Goal: Information Seeking & Learning: Learn about a topic

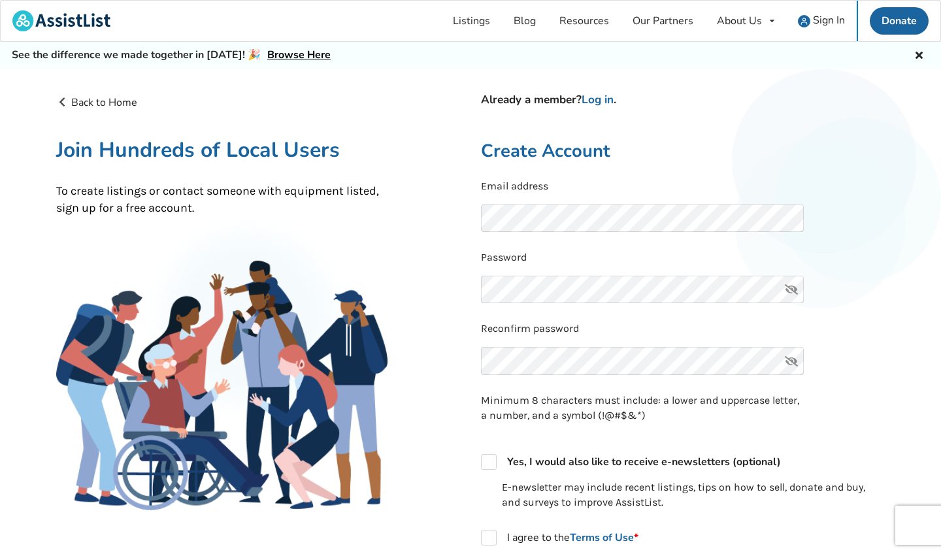
click at [794, 289] on icon at bounding box center [791, 290] width 26 height 28
click at [493, 460] on label "Yes, I would also like to receive e-newsletters (optional)" at bounding box center [631, 462] width 300 height 16
checkbox input "true"
click at [492, 536] on label "I agree to the Terms of Use *" at bounding box center [559, 538] width 157 height 16
checkbox input "true"
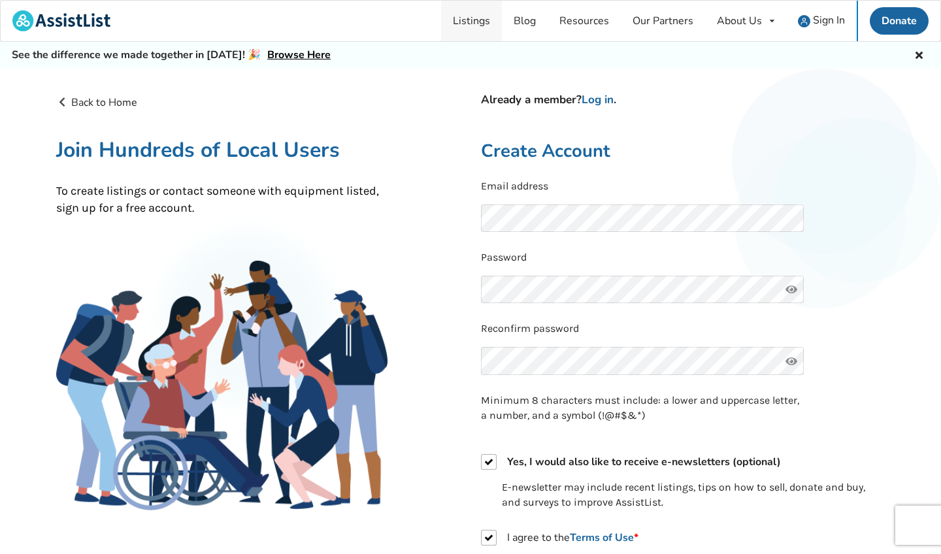
click at [478, 22] on link "Listings" at bounding box center [471, 21] width 61 height 41
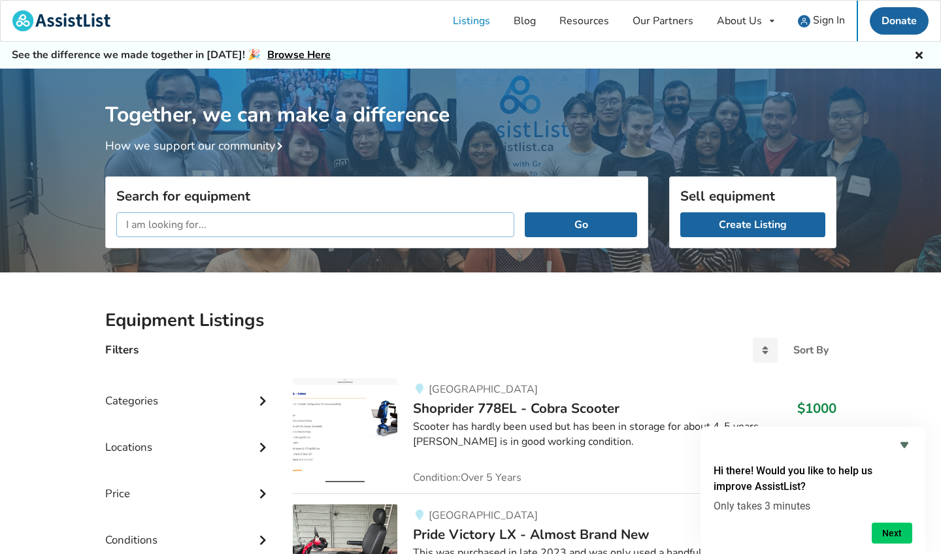
click at [131, 224] on input "text" at bounding box center [315, 224] width 399 height 25
type input "knee scooter"
click at [581, 224] on button "Go" at bounding box center [581, 224] width 112 height 25
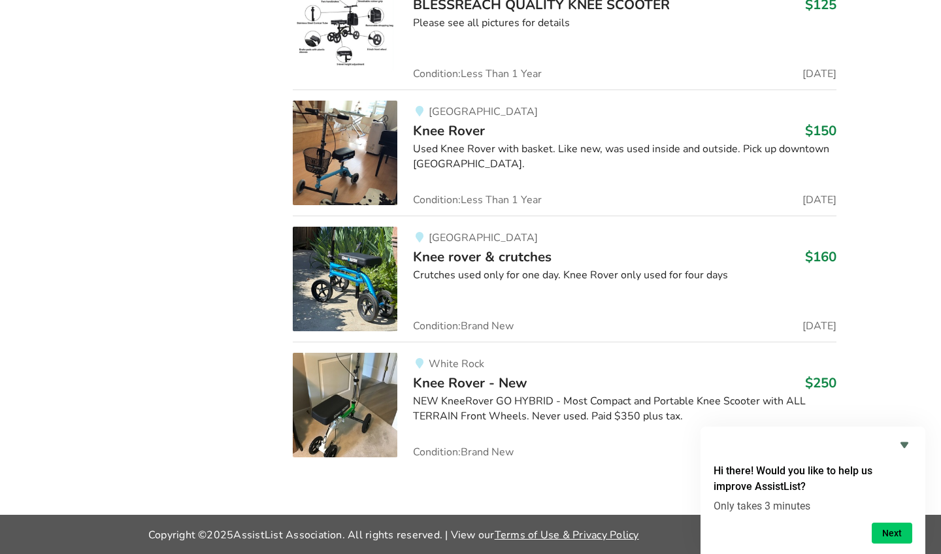
scroll to position [1295, 0]
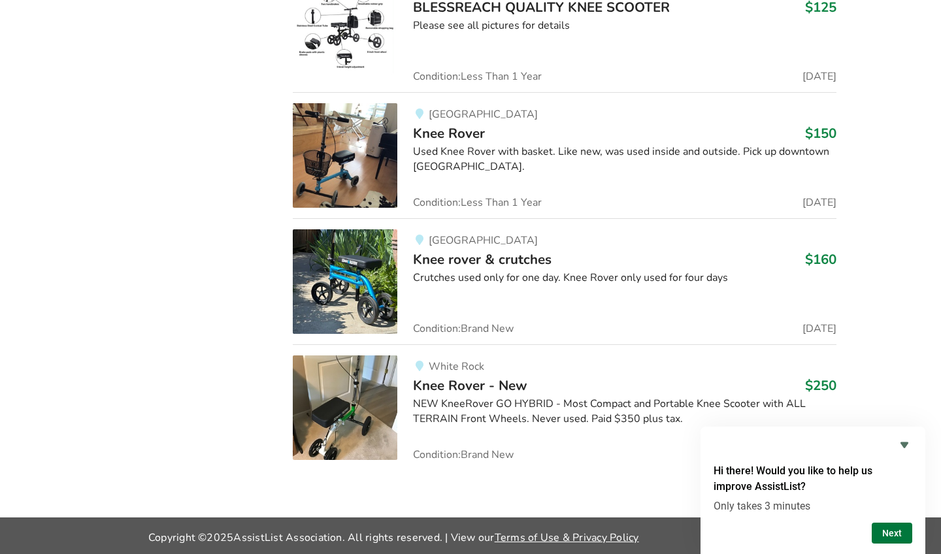
click at [897, 539] on button "Next" at bounding box center [892, 533] width 41 height 21
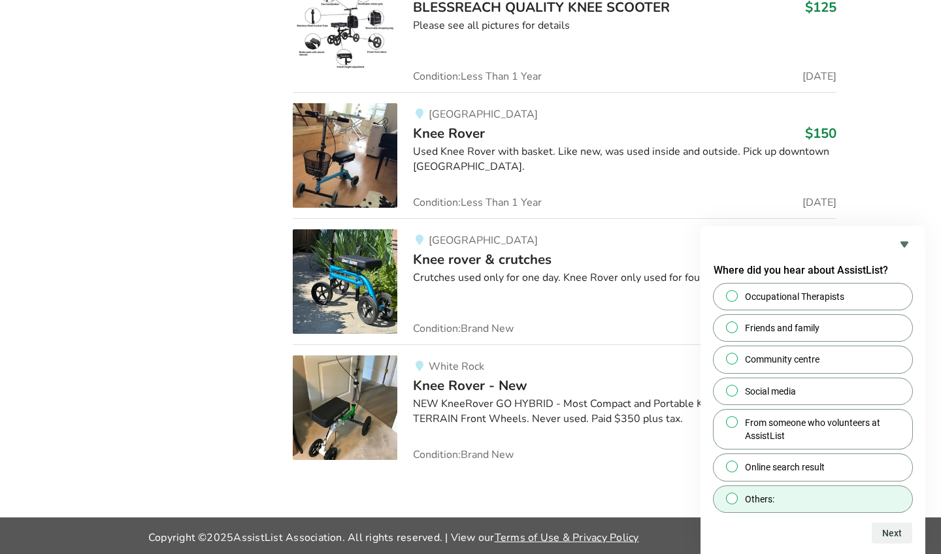
click at [730, 497] on input "Others:" at bounding box center [732, 498] width 8 height 8
radio input "true"
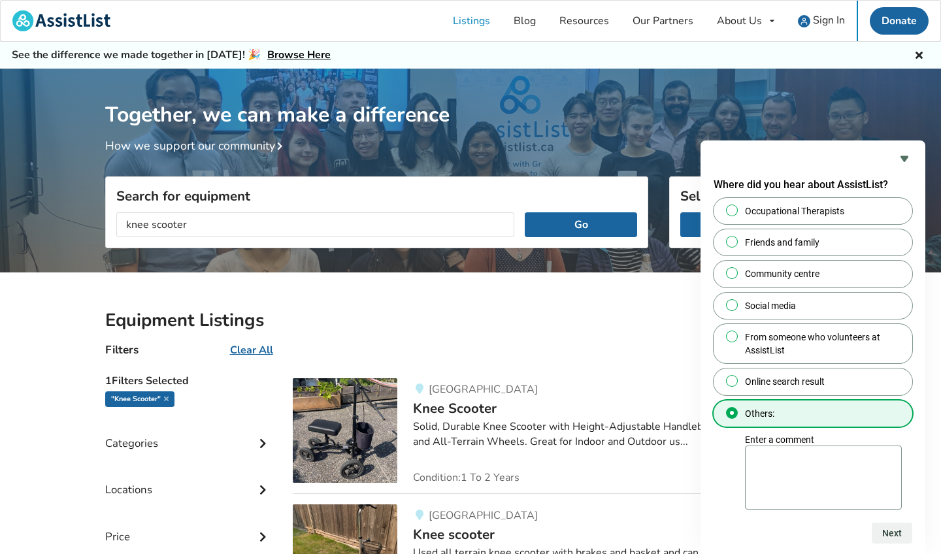
scroll to position [0, 0]
click at [196, 221] on input "knee scooter" at bounding box center [315, 224] width 399 height 25
type input "k"
click at [581, 224] on button "Go" at bounding box center [581, 224] width 112 height 25
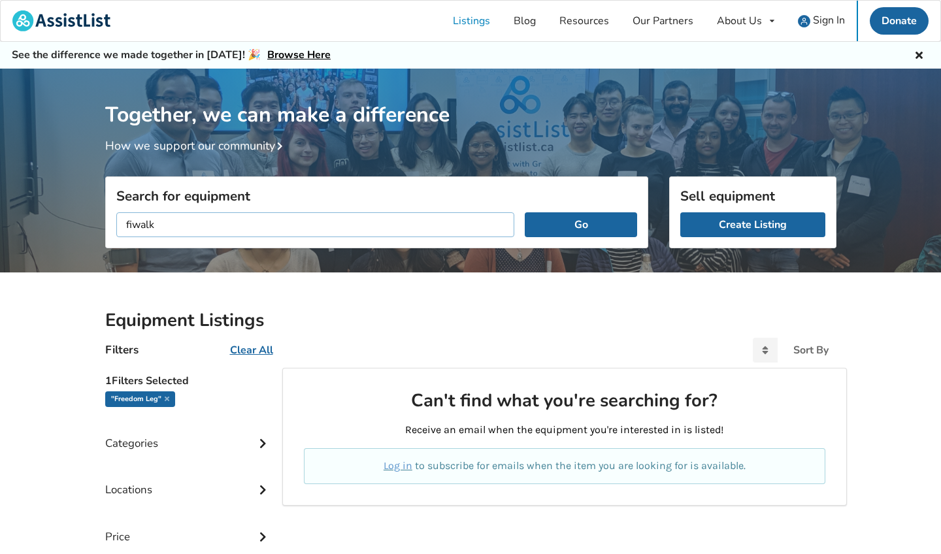
click at [581, 224] on button "Go" at bounding box center [581, 224] width 112 height 25
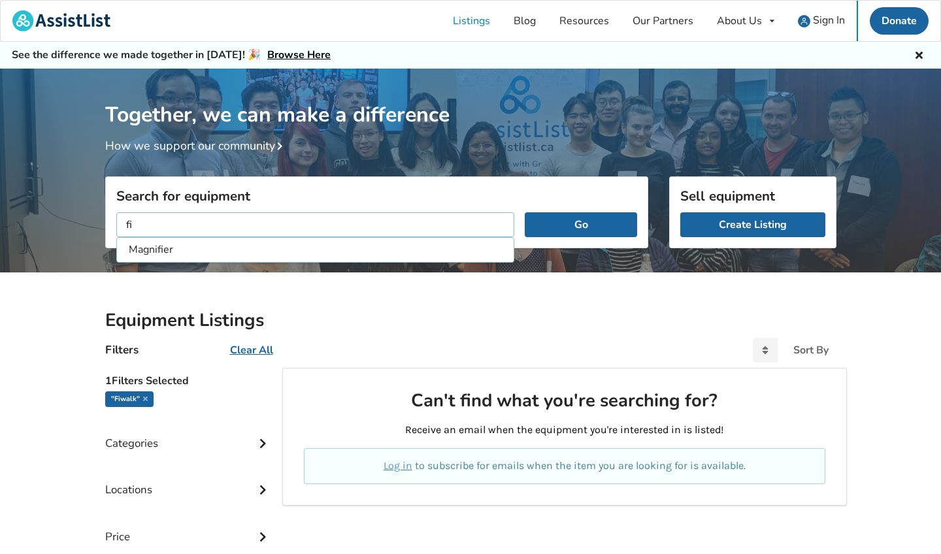
type input "f"
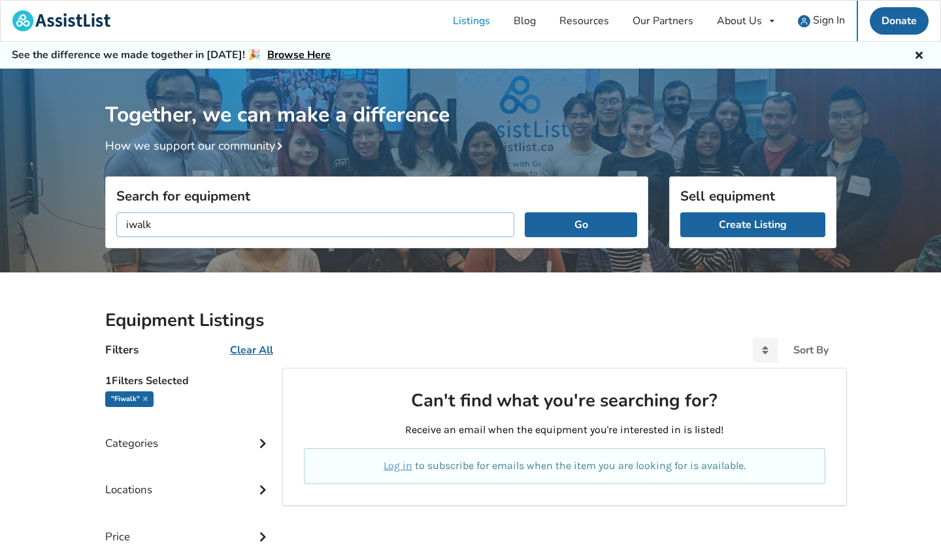
click at [581, 224] on button "Go" at bounding box center [581, 224] width 112 height 25
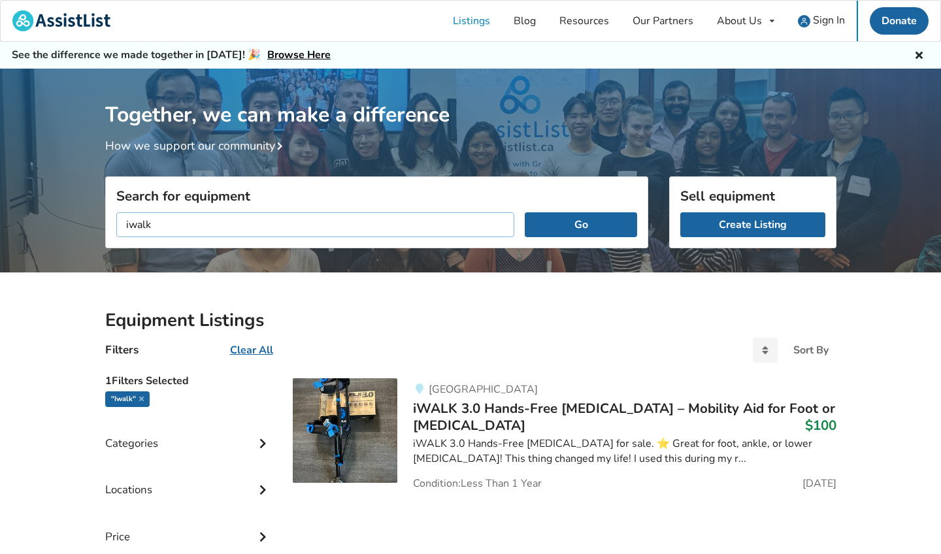
type input "walk"
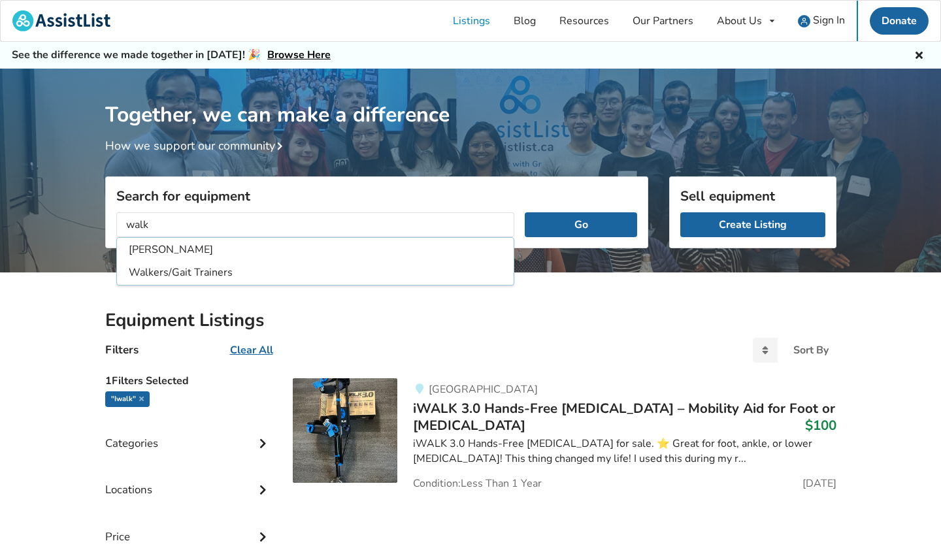
click at [906, 459] on div "Equipment Listings Filters Clear All Sort By Most recent Price ascending Price …" at bounding box center [470, 486] width 941 height 427
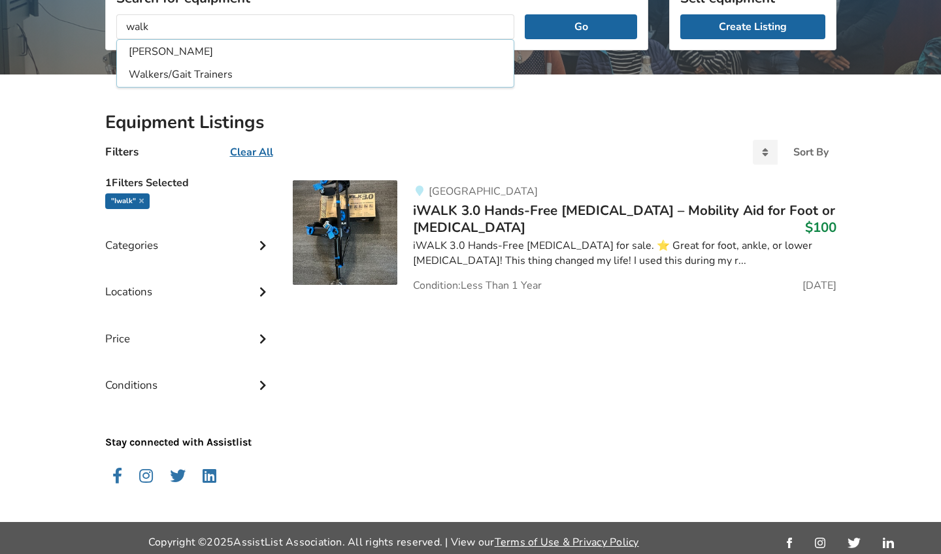
scroll to position [199, 0]
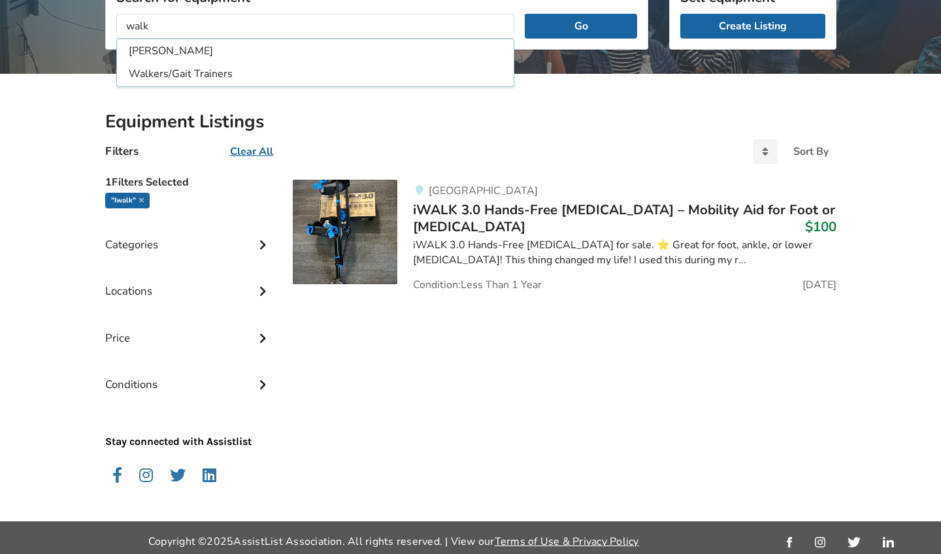
click at [362, 249] on img at bounding box center [345, 232] width 105 height 105
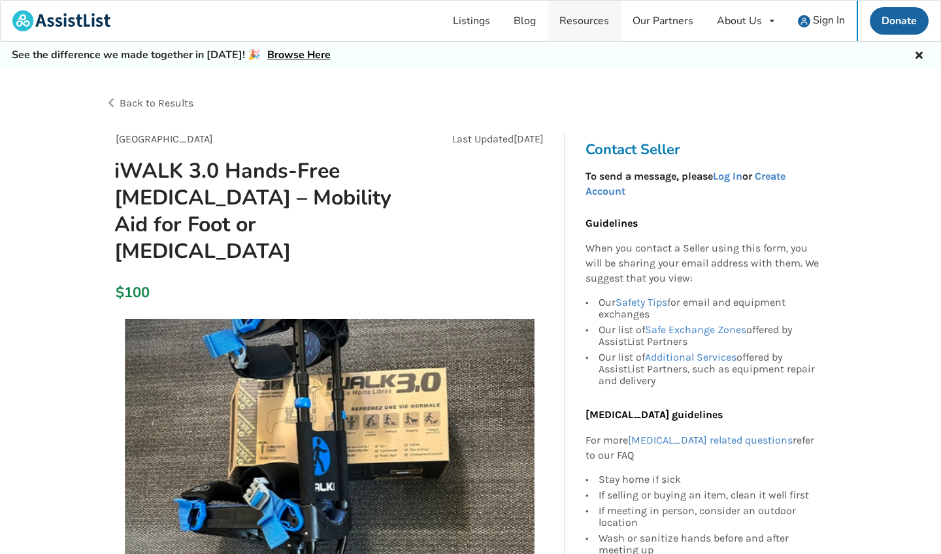
click at [608, 18] on link "Resources" at bounding box center [584, 21] width 73 height 41
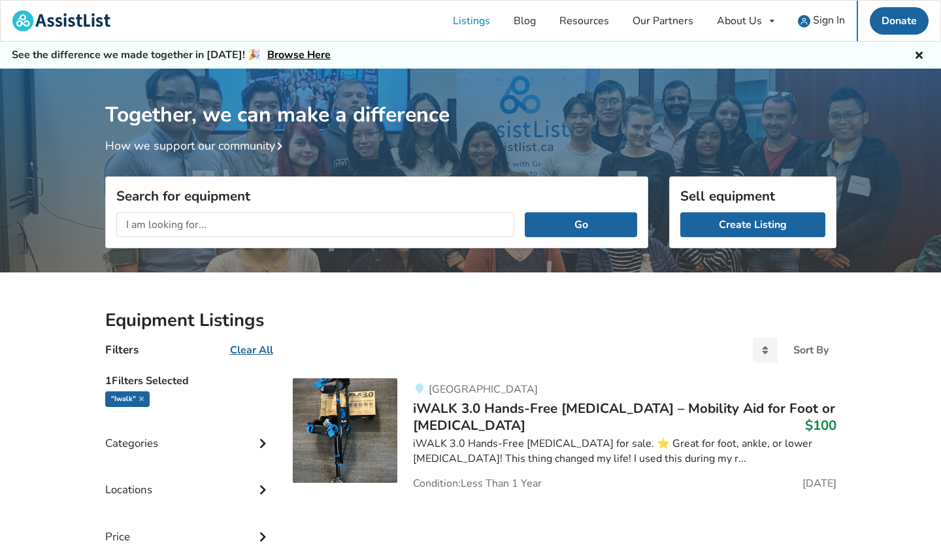
scroll to position [199, 0]
click at [173, 229] on input "text" at bounding box center [315, 224] width 399 height 25
type input "electric scooter"
click at [581, 224] on button "Go" at bounding box center [581, 224] width 112 height 25
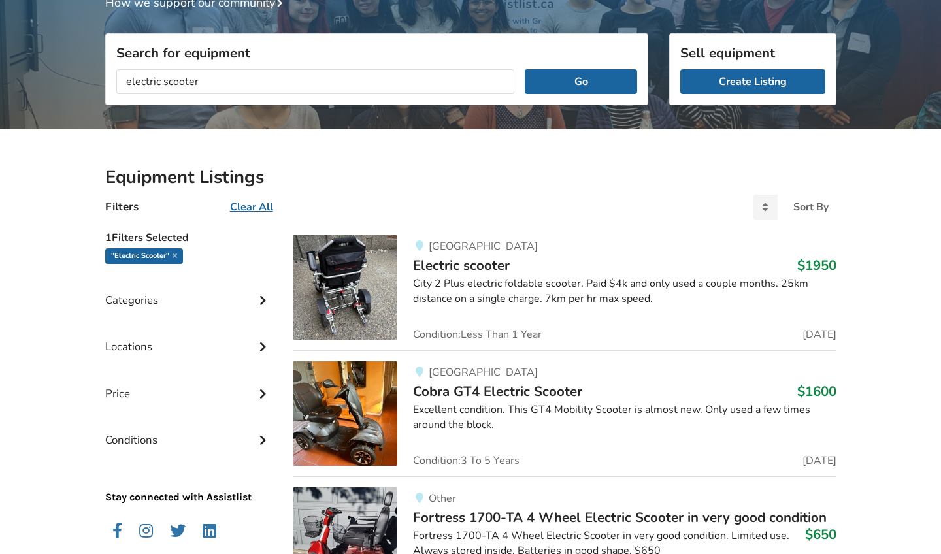
scroll to position [132, 0]
